Goal: Navigation & Orientation: Find specific page/section

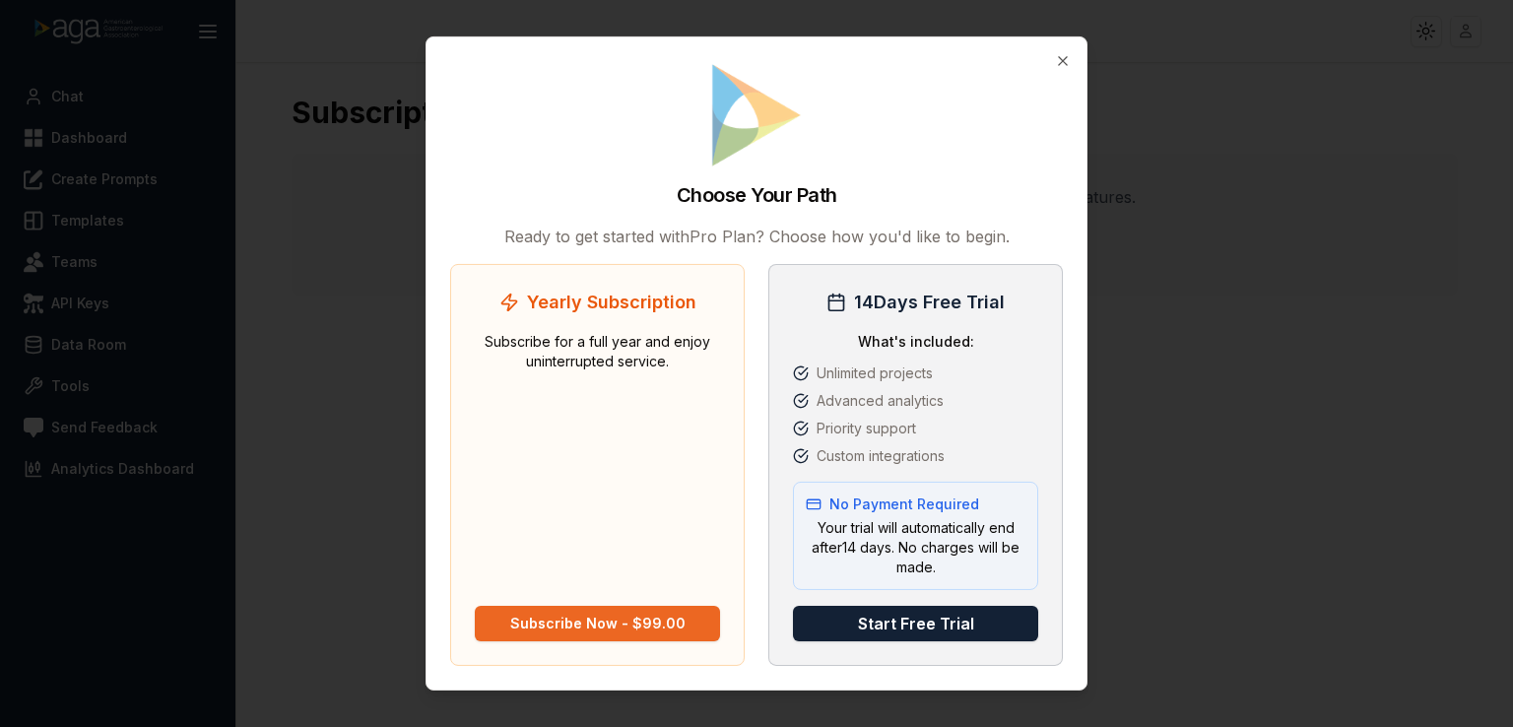
click at [578, 616] on div "Subscribe Now - $99.00" at bounding box center [597, 624] width 175 height 20
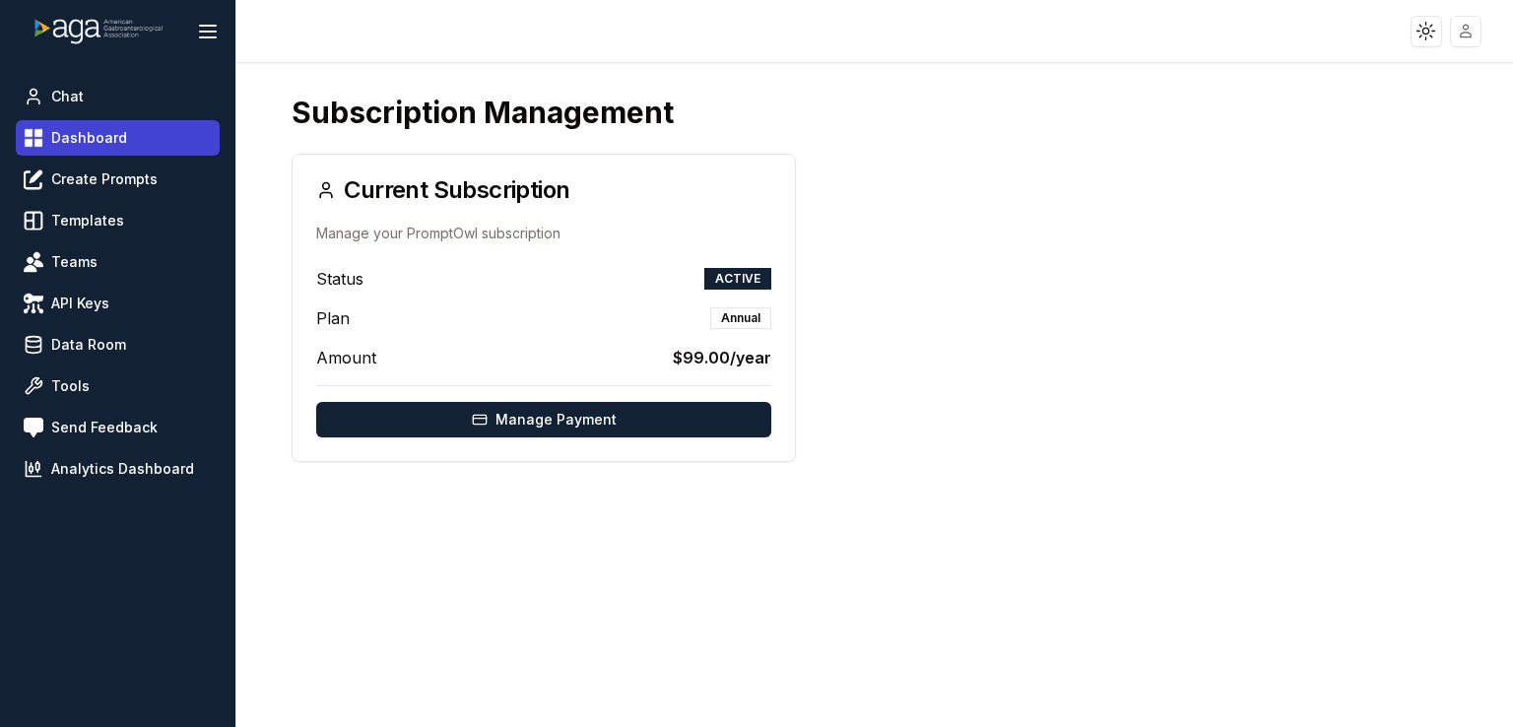
click at [134, 138] on link "Dashboard" at bounding box center [118, 137] width 204 height 35
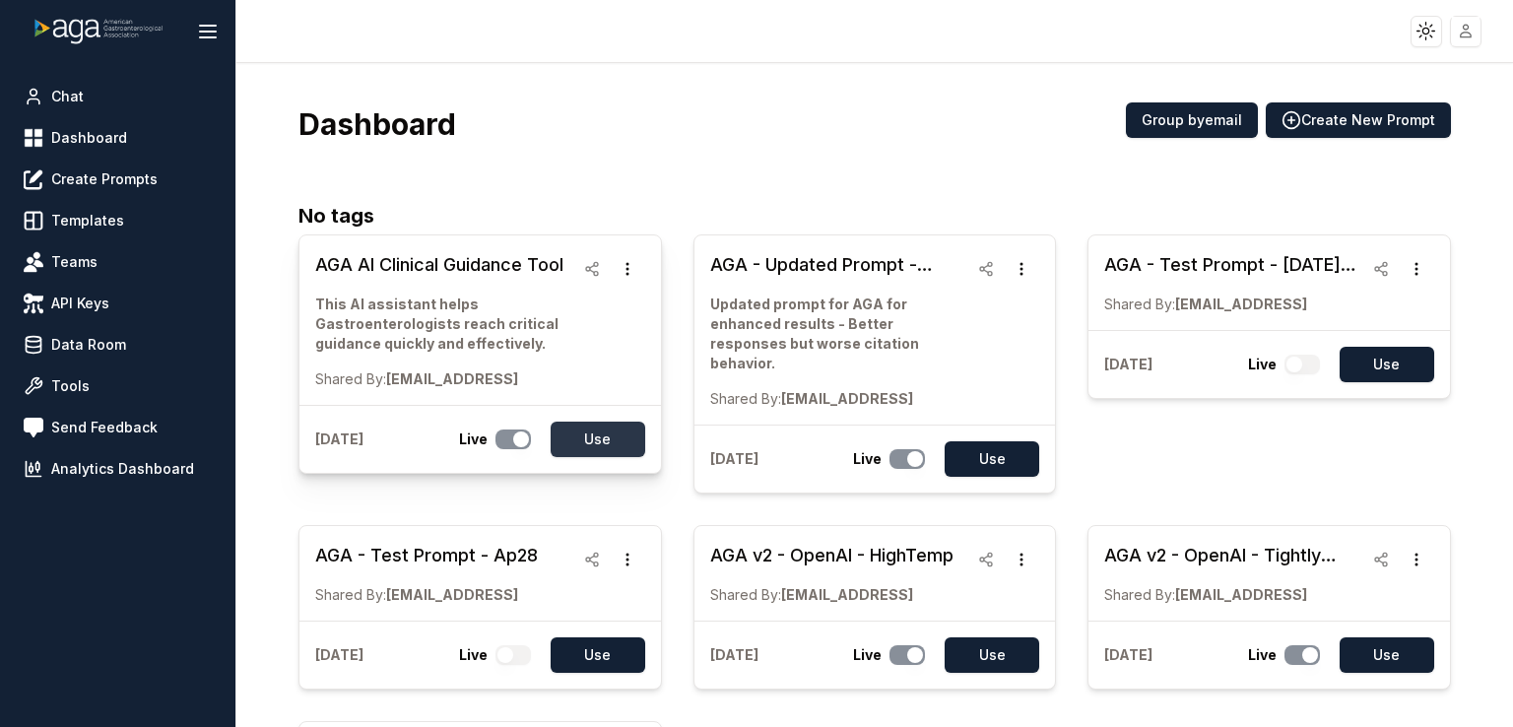
click at [597, 426] on button "Use" at bounding box center [598, 439] width 95 height 35
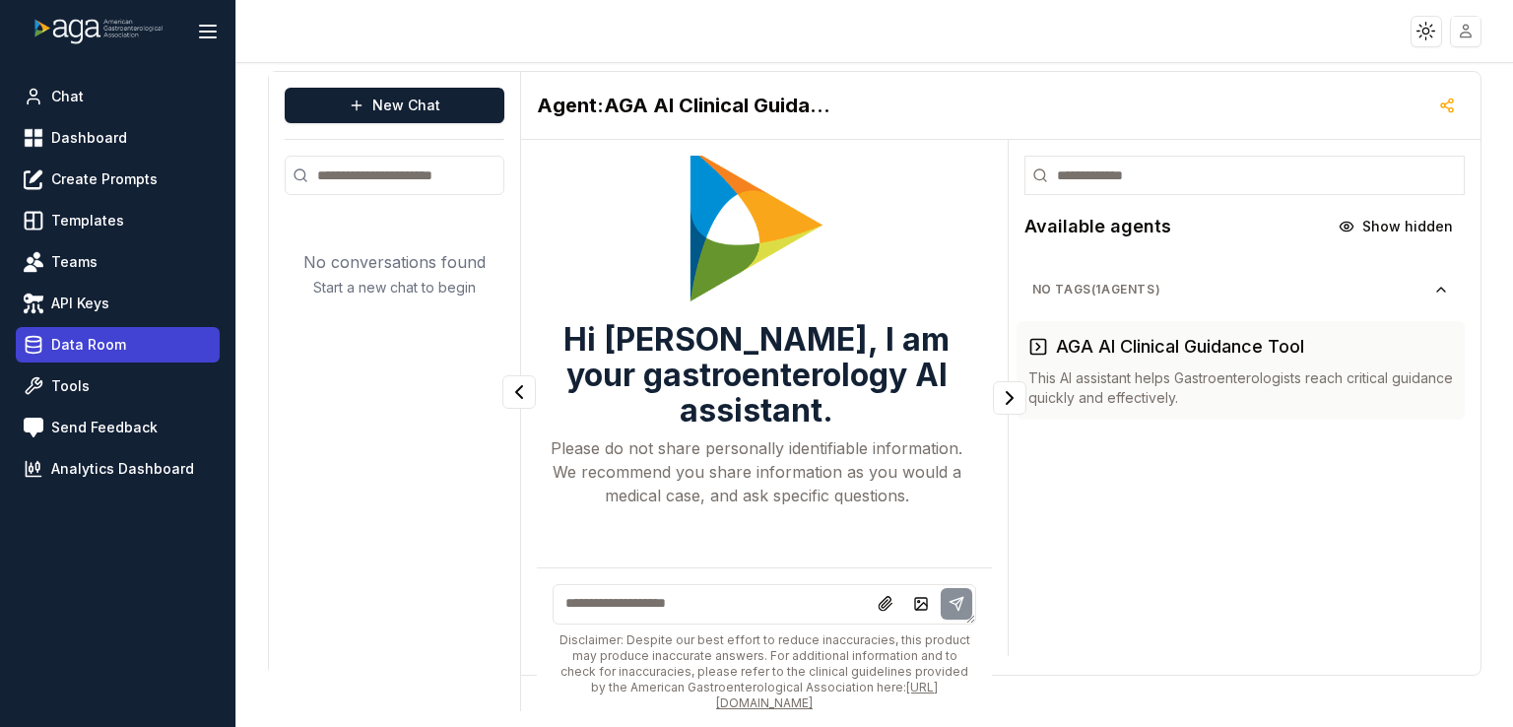
click at [75, 354] on span "Data Room" at bounding box center [88, 345] width 75 height 20
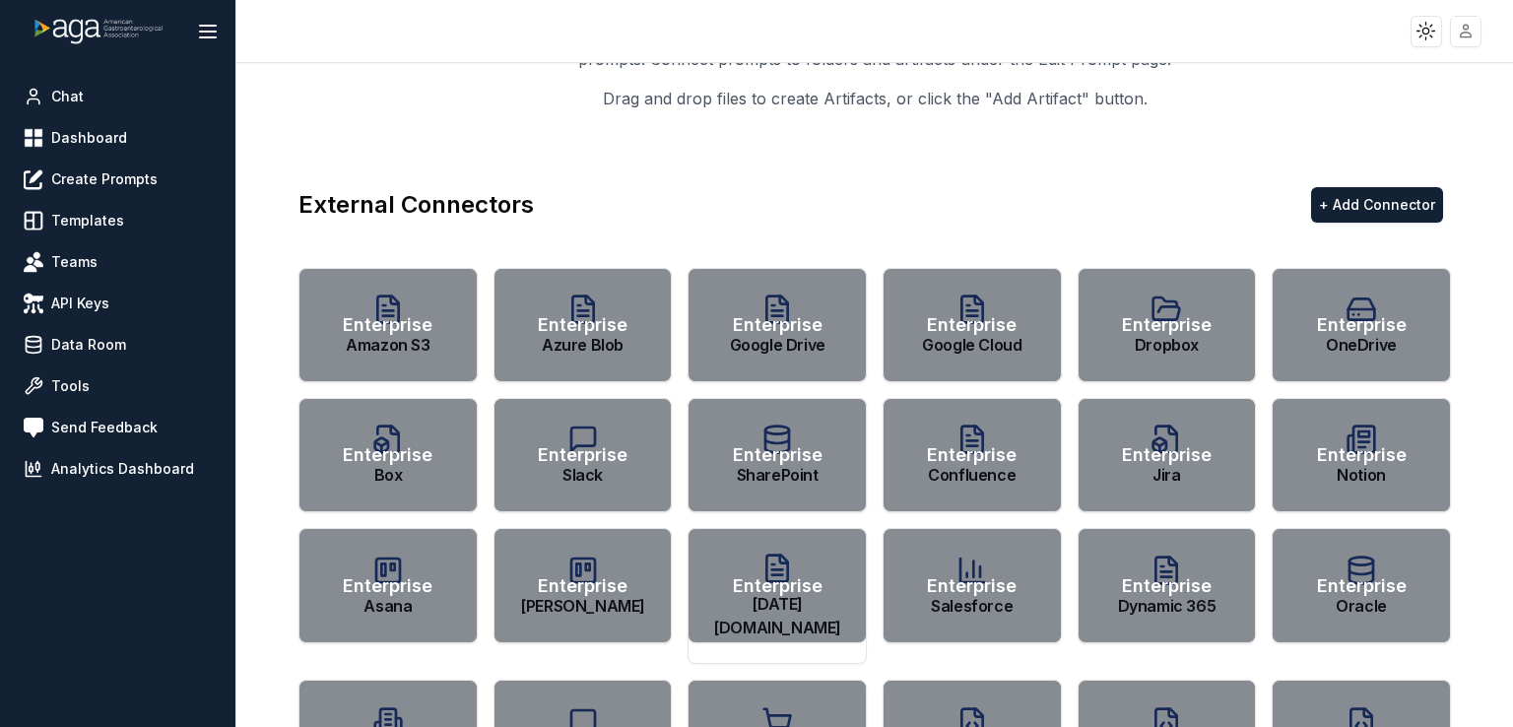
scroll to position [20, 0]
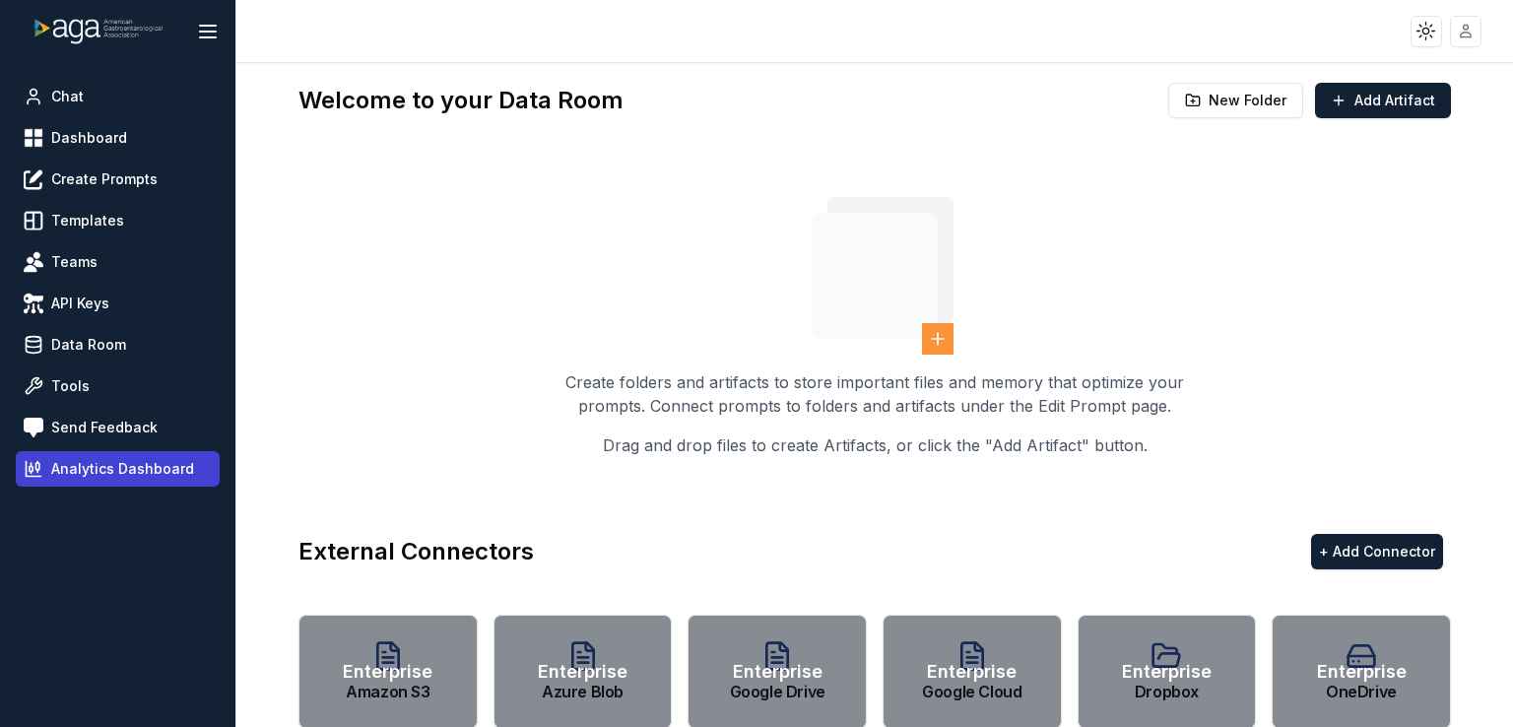
click at [120, 475] on span "Analytics Dashboard" at bounding box center [122, 469] width 143 height 20
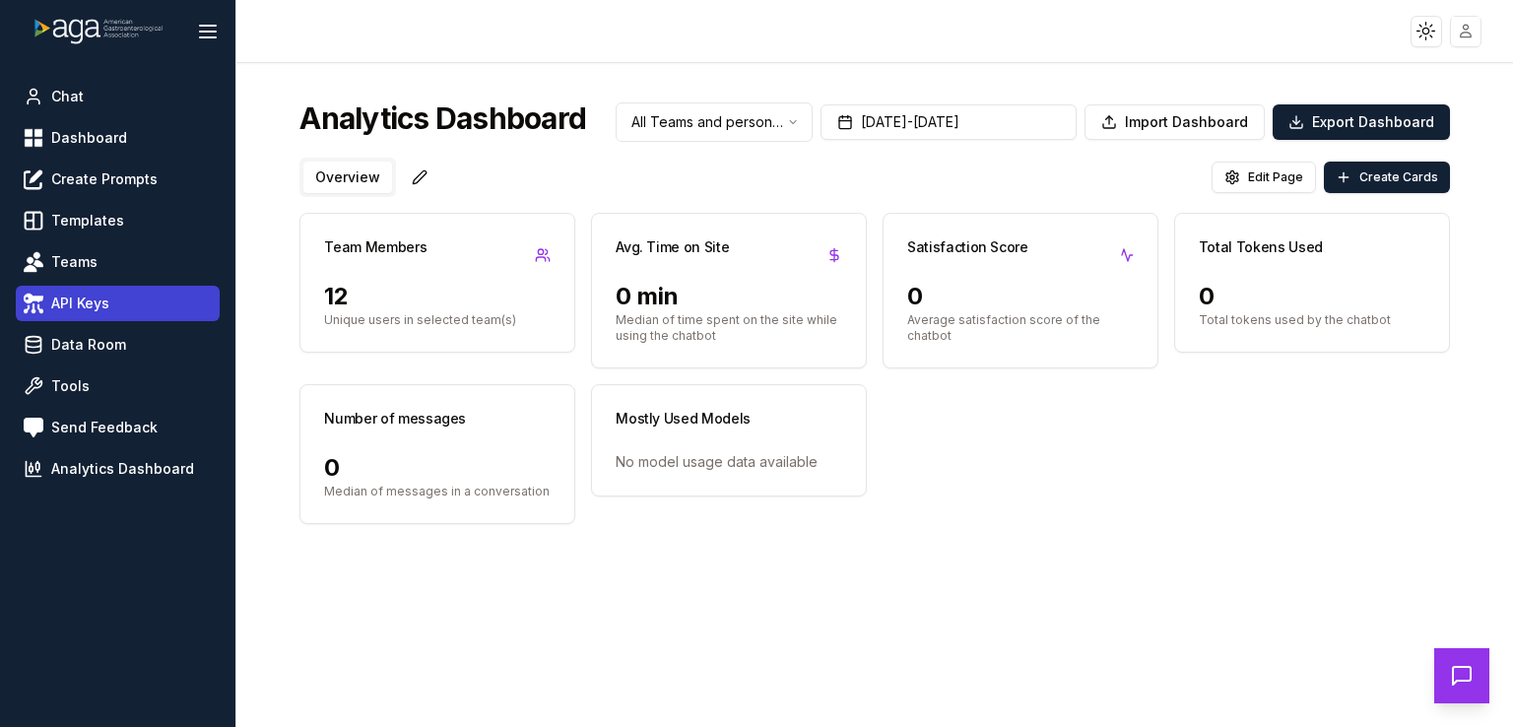
click at [82, 313] on link "API Keys" at bounding box center [118, 303] width 204 height 35
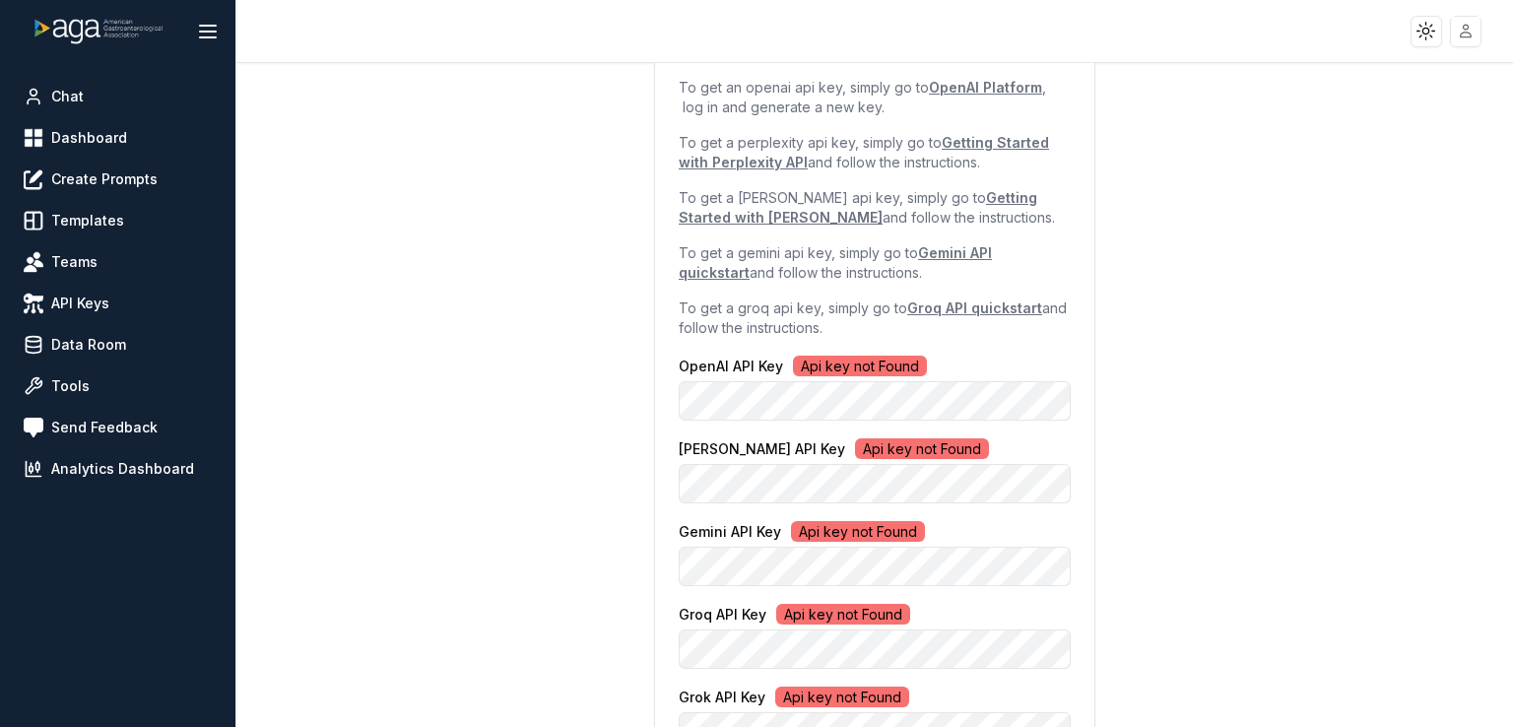
scroll to position [282, 0]
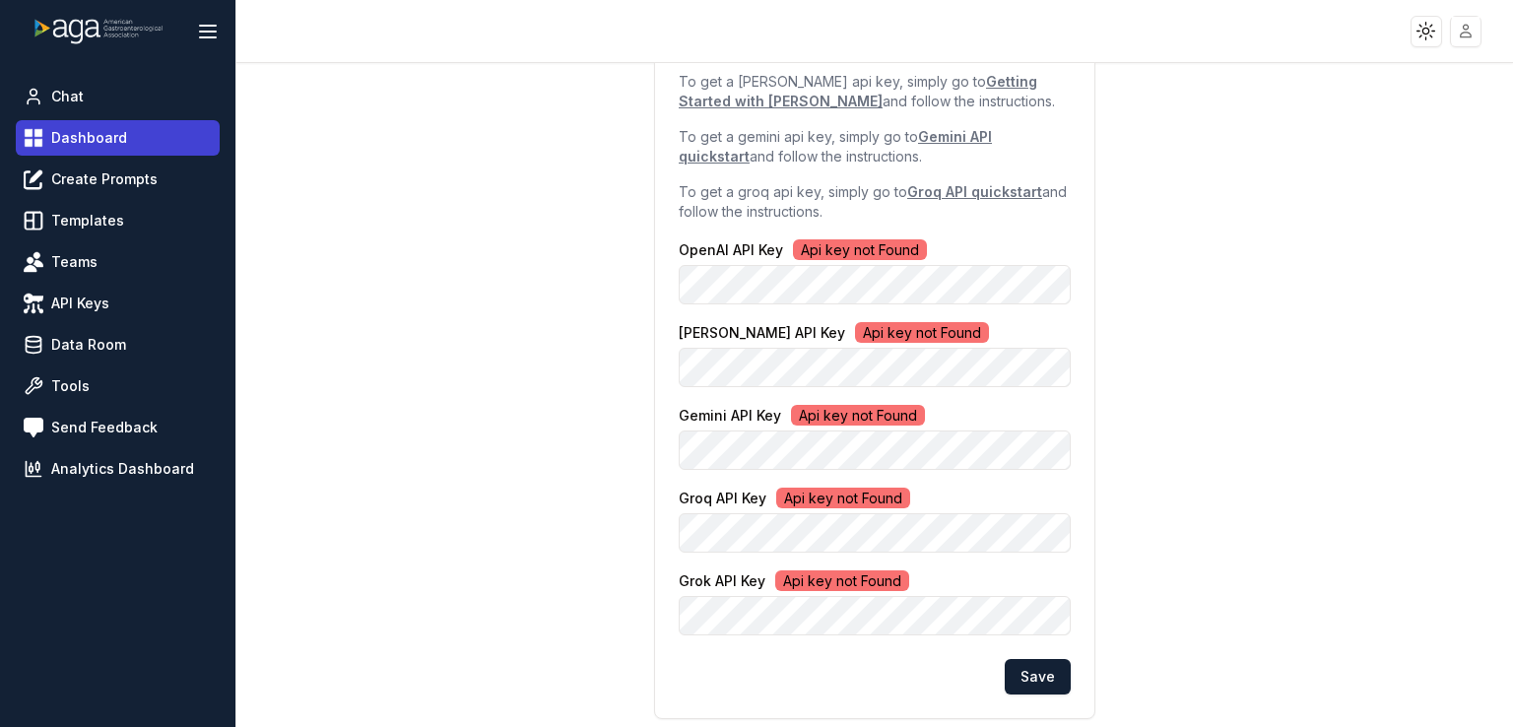
click at [130, 155] on link "Dashboard" at bounding box center [118, 137] width 204 height 35
